Goal: Information Seeking & Learning: Learn about a topic

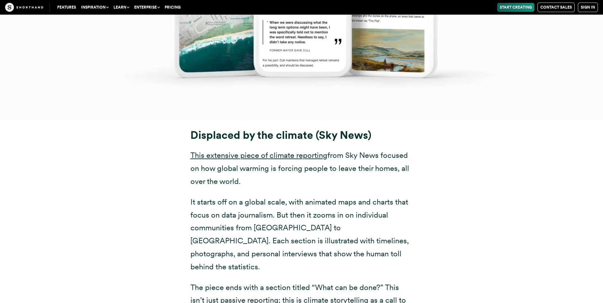
scroll to position [4139, 0]
click at [323, 150] on link "This extensive piece of climate reporting" at bounding box center [258, 154] width 137 height 9
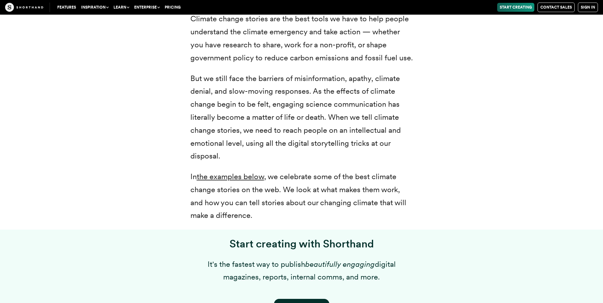
scroll to position [316, 0]
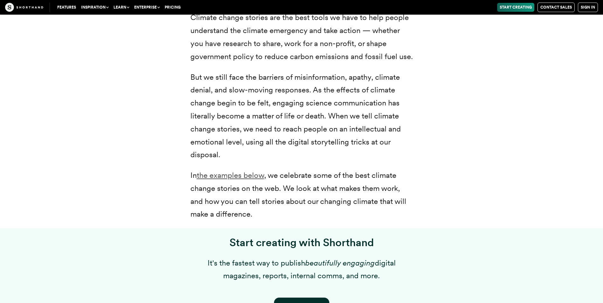
click at [223, 176] on link "the examples below" at bounding box center [230, 175] width 67 height 9
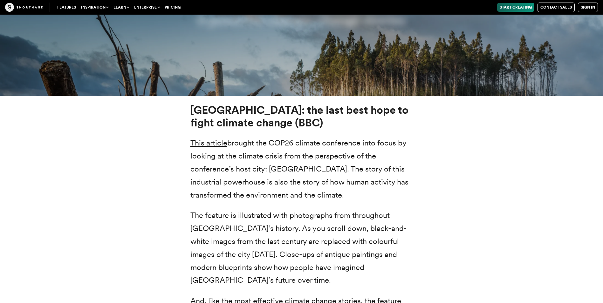
scroll to position [2411, 0]
click at [213, 137] on p "This article brought the COP26 climate conference into focus by looking at the …" at bounding box center [301, 168] width 222 height 65
click at [215, 142] on link "This article" at bounding box center [208, 142] width 37 height 9
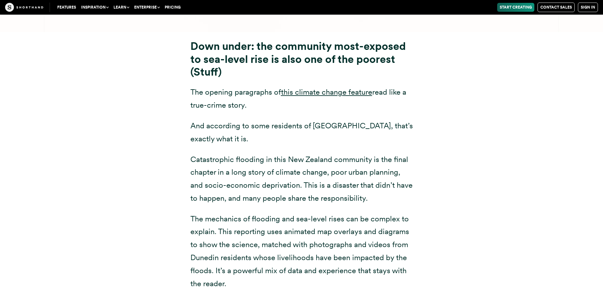
scroll to position [3329, 0]
click at [336, 87] on link "this climate change feature" at bounding box center [326, 91] width 91 height 9
